Goal: Contribute content: Contribute content

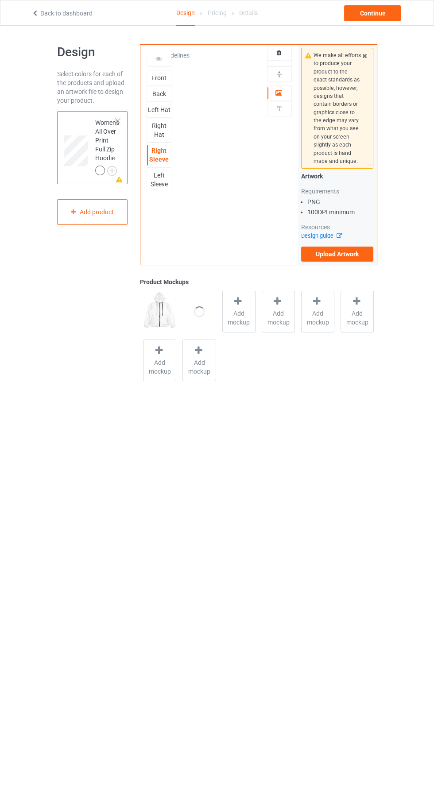
click at [387, 254] on div "Design Select colors for each of the products and upload an artwork file to des…" at bounding box center [217, 214] width 434 height 377
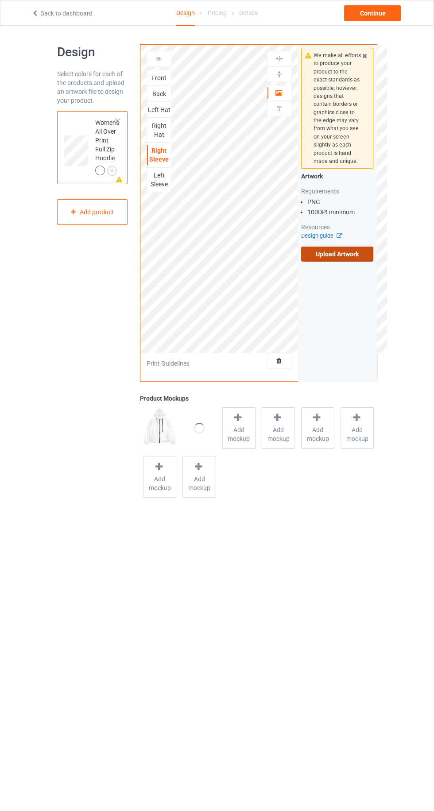
click at [356, 253] on label "Upload Artwork" at bounding box center [337, 254] width 73 height 15
click at [0, 0] on input "Upload Artwork" at bounding box center [0, 0] width 0 height 0
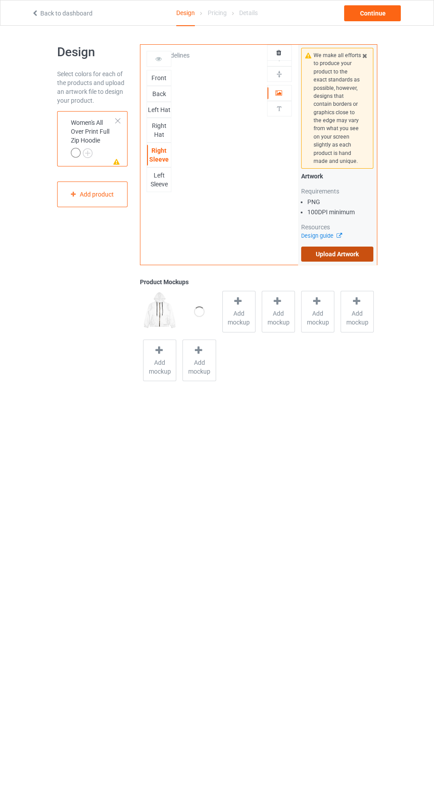
click at [370, 254] on label "Upload Artwork" at bounding box center [337, 254] width 73 height 15
click at [0, 0] on input "Upload Artwork" at bounding box center [0, 0] width 0 height 0
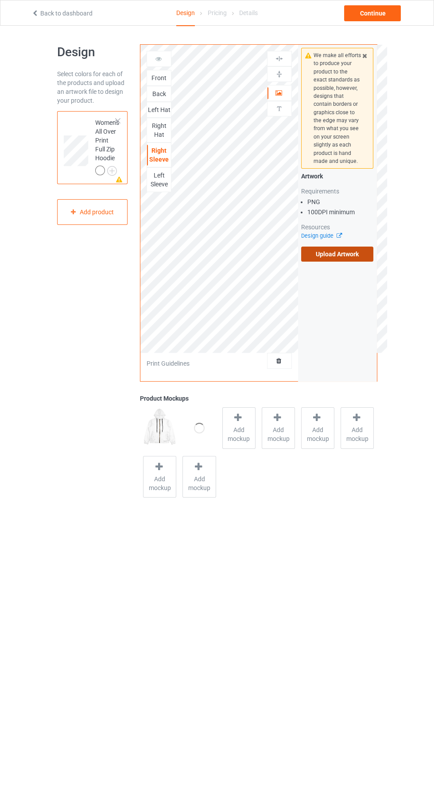
click at [358, 256] on label "Upload Artwork" at bounding box center [337, 254] width 73 height 15
click at [0, 0] on input "Upload Artwork" at bounding box center [0, 0] width 0 height 0
